Goal: Information Seeking & Learning: Check status

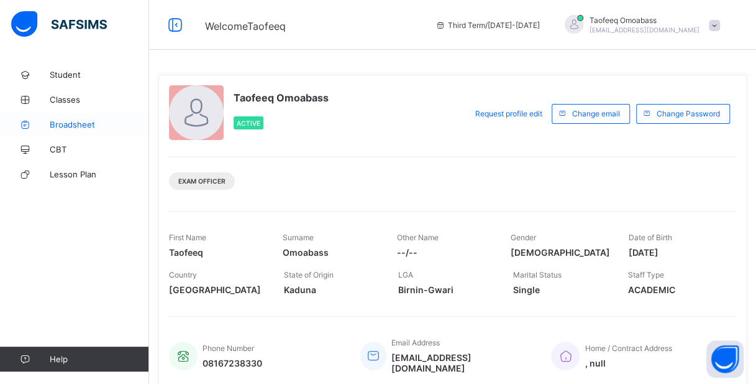
click at [88, 129] on span "Broadsheet" at bounding box center [99, 124] width 99 height 10
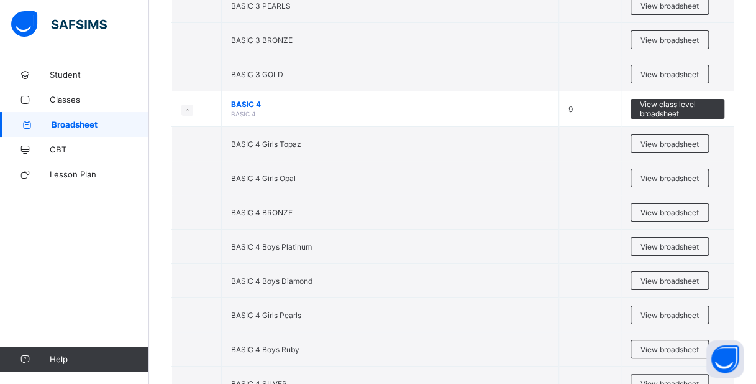
scroll to position [2238, 0]
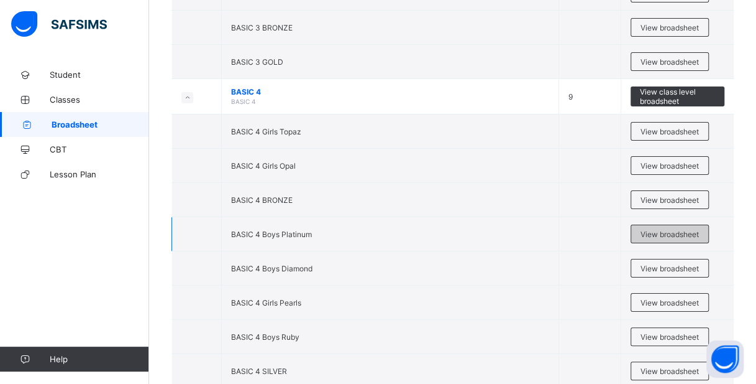
click at [668, 229] on span "View broadsheet" at bounding box center [670, 233] width 58 height 9
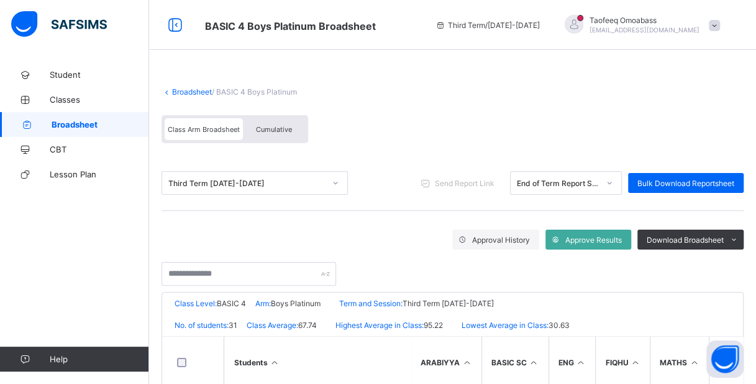
click at [287, 125] on span "Cumulative" at bounding box center [274, 129] width 36 height 9
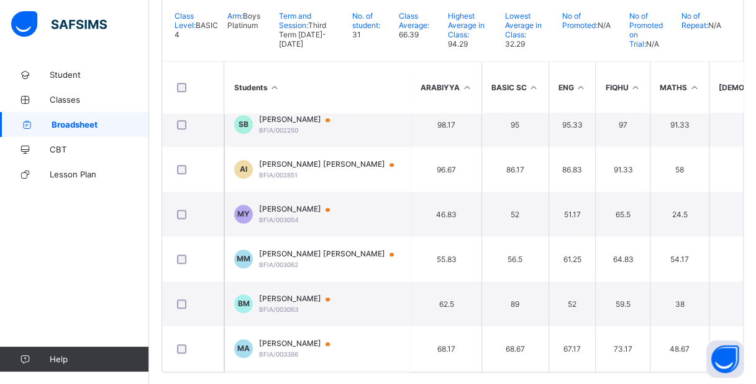
scroll to position [464, 0]
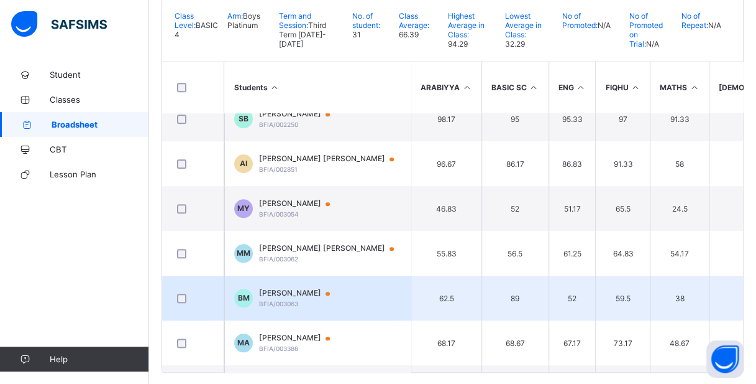
click at [339, 288] on span "[PERSON_NAME]" at bounding box center [300, 293] width 83 height 10
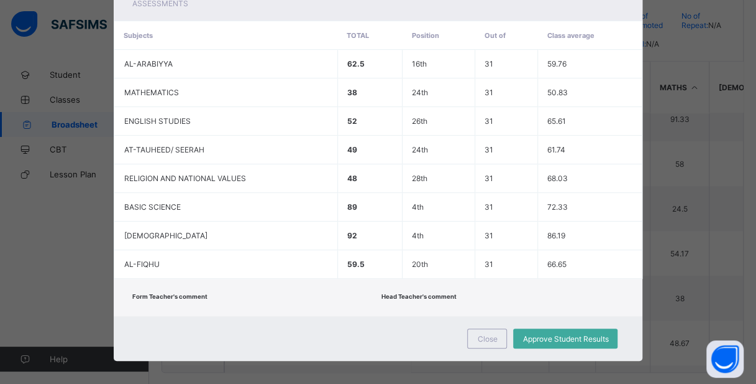
scroll to position [0, 0]
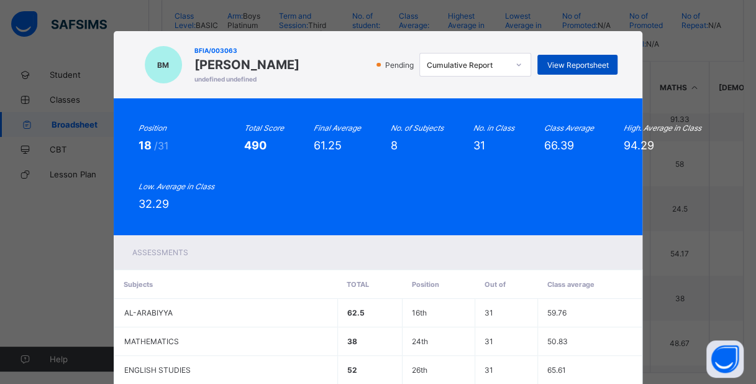
click at [576, 65] on span "View Reportsheet" at bounding box center [578, 64] width 62 height 9
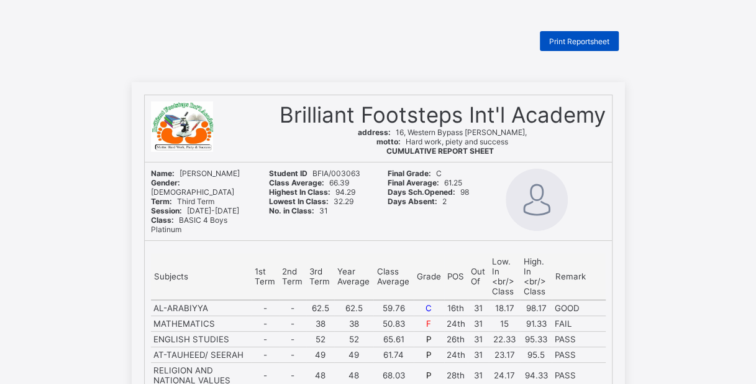
click at [571, 43] on span "Print Reportsheet" at bounding box center [579, 41] width 60 height 9
click at [185, 331] on td "ENGLISH STUDIES" at bounding box center [201, 339] width 101 height 16
